Goal: Task Accomplishment & Management: Manage account settings

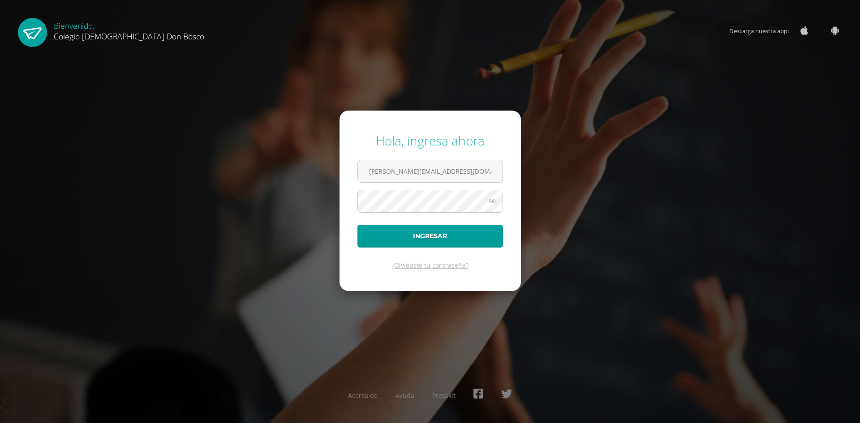
type input "[PERSON_NAME][EMAIL_ADDRESS][DOMAIN_NAME]"
click at [358, 225] on button "Ingresar" at bounding box center [431, 236] width 146 height 23
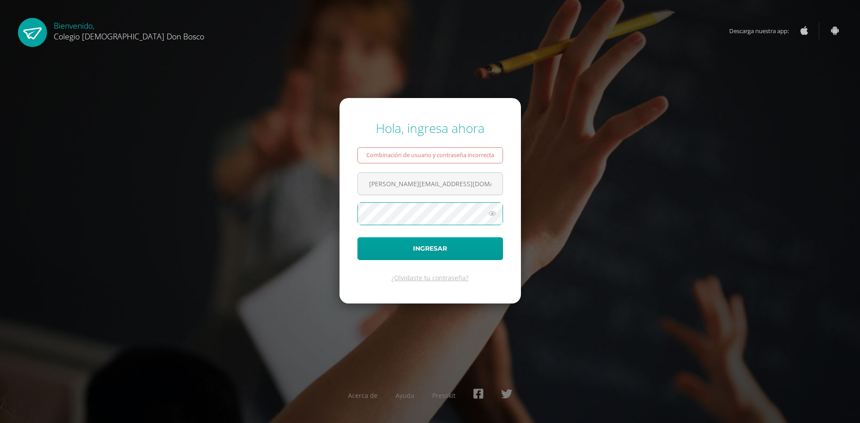
click at [358, 238] on button "Ingresar" at bounding box center [431, 249] width 146 height 23
type input "6bcriveranc.rivera.6bdb@gmail.com"
click at [358, 238] on button "Ingresar" at bounding box center [431, 249] width 146 height 23
click at [400, 186] on input "[EMAIL_ADDRESS][PERSON_NAME][DOMAIN_NAME]" at bounding box center [430, 184] width 145 height 22
type input "[PERSON_NAME][EMAIL_ADDRESS][DOMAIN_NAME]"
